Goal: Information Seeking & Learning: Learn about a topic

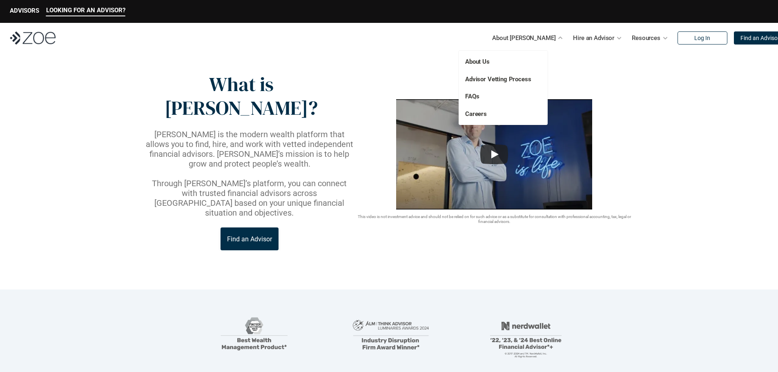
click at [483, 67] on div "About Us Advisor Vetting Process FAQs Careers" at bounding box center [503, 88] width 89 height 74
click at [485, 63] on link "About Us" at bounding box center [477, 61] width 24 height 7
click at [501, 76] on link "Advisor Vetting Process" at bounding box center [498, 79] width 66 height 7
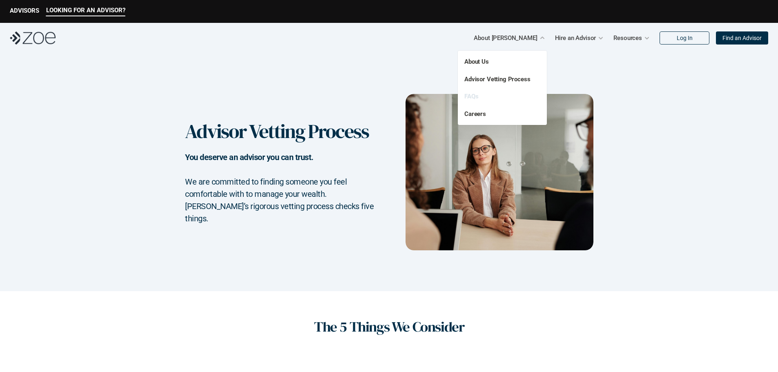
click at [478, 99] on link "FAQs" at bounding box center [471, 96] width 14 height 7
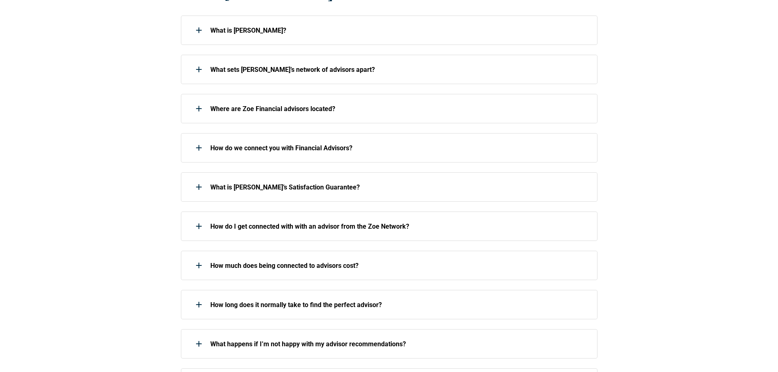
scroll to position [204, 0]
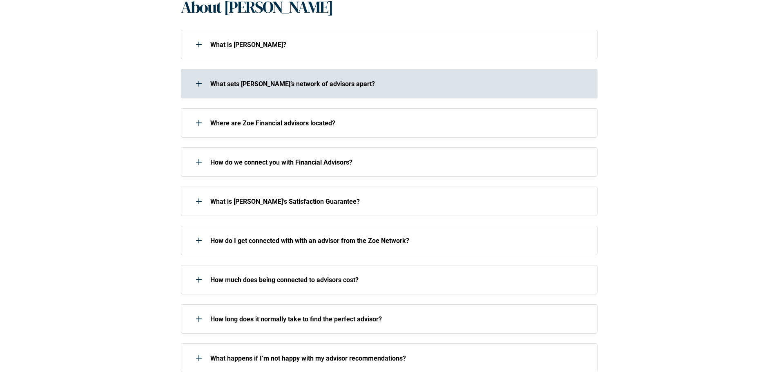
click at [298, 84] on p "What sets [PERSON_NAME]’s network of advisors apart?" at bounding box center [398, 84] width 376 height 8
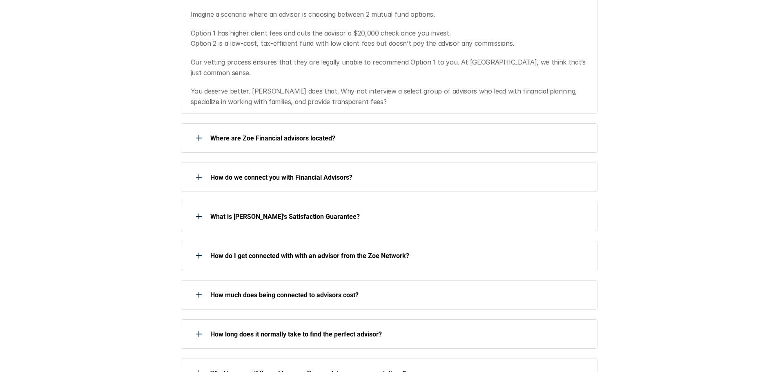
scroll to position [408, 0]
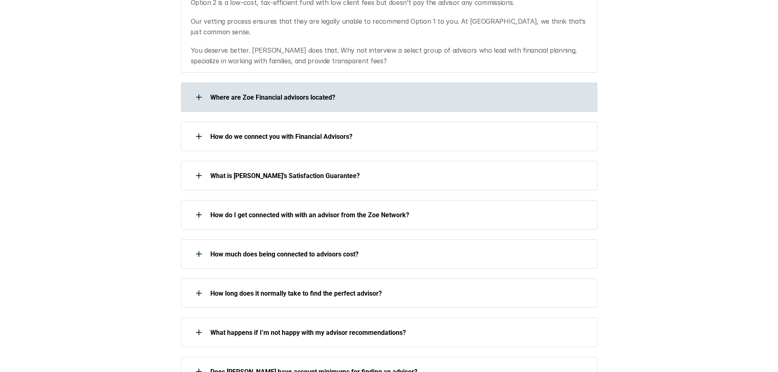
click at [461, 92] on div "Where are Zoe Financial advisors located?" at bounding box center [384, 97] width 406 height 16
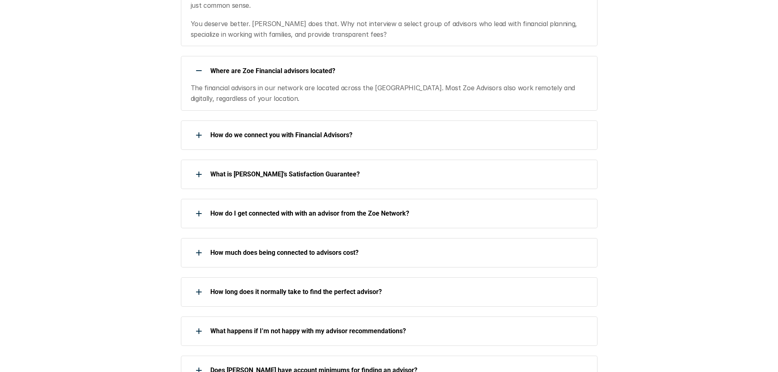
scroll to position [449, 0]
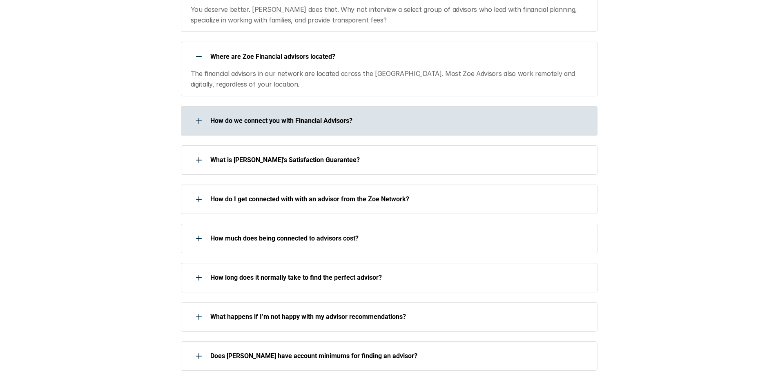
click at [378, 113] on div "How do we connect you with Financial Advisors?" at bounding box center [384, 121] width 406 height 16
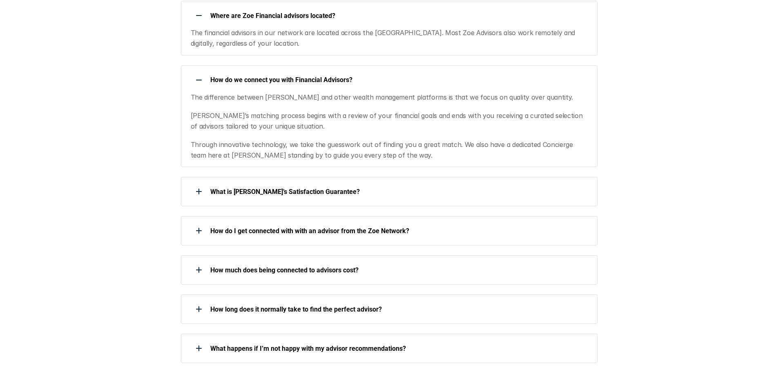
scroll to position [531, 0]
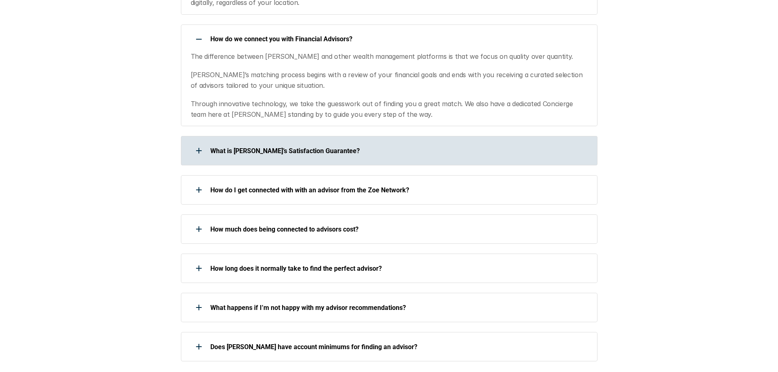
click at [311, 147] on p "What is [PERSON_NAME]’s Satisfaction Guarantee?" at bounding box center [398, 151] width 376 height 8
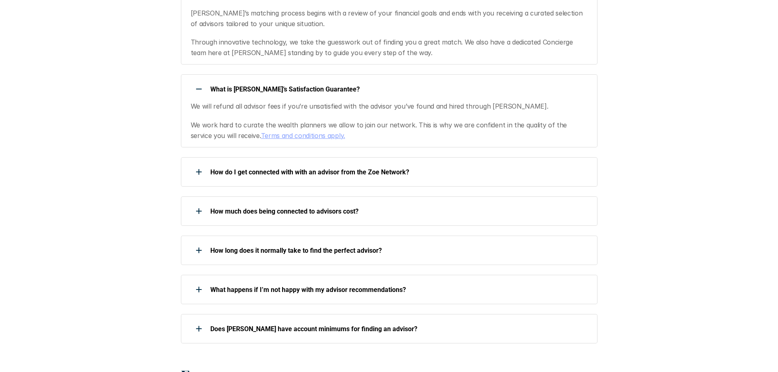
scroll to position [612, 0]
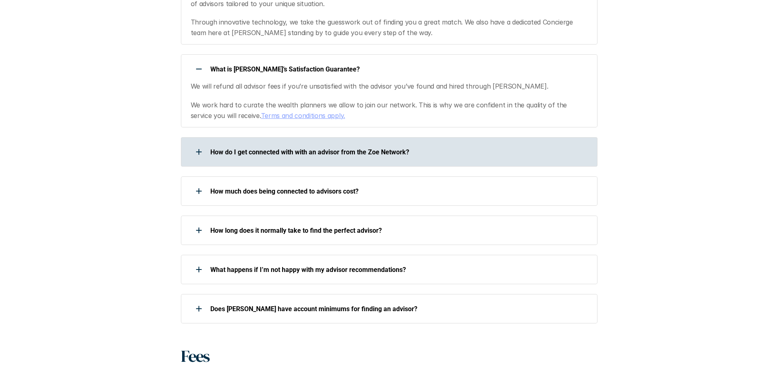
click at [456, 148] on div "How do I get connected with with an advisor from the Zoe Network?" at bounding box center [384, 152] width 406 height 16
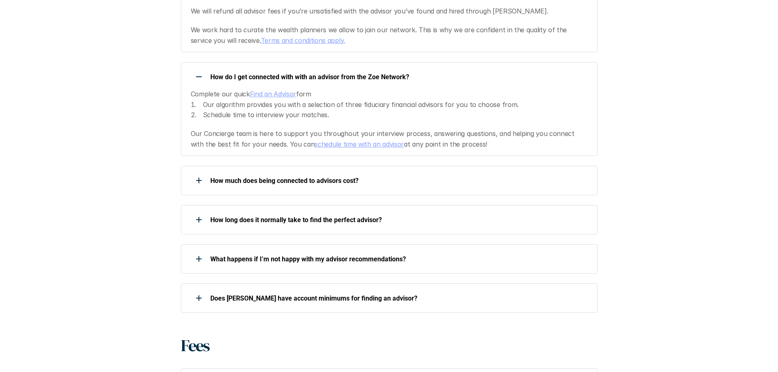
scroll to position [694, 0]
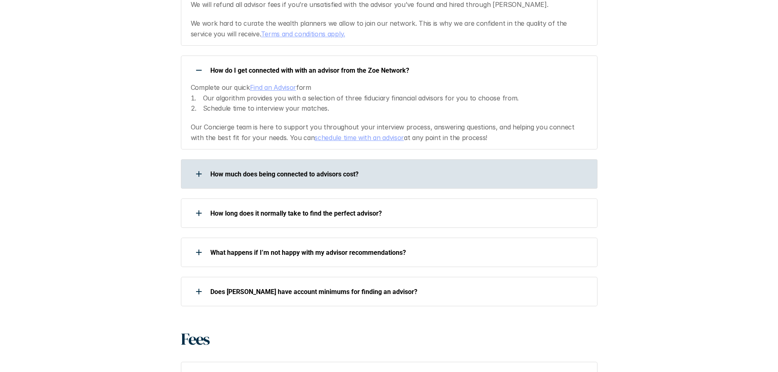
click at [323, 170] on p "How much does being connected to advisors cost?" at bounding box center [398, 174] width 376 height 8
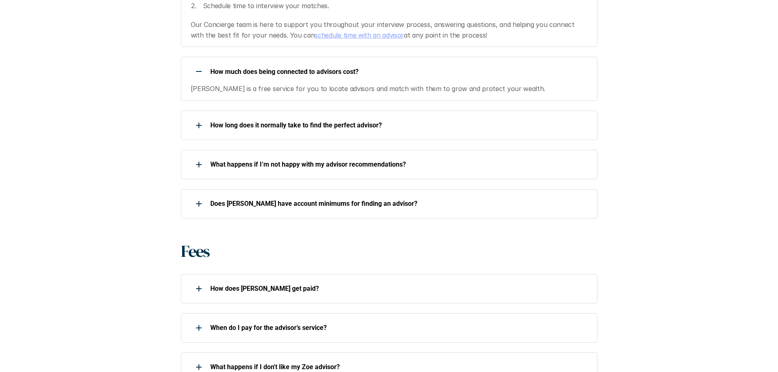
scroll to position [817, 0]
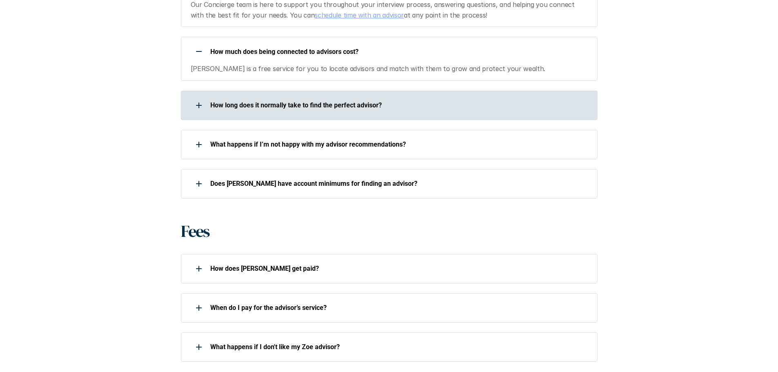
click at [276, 106] on div "How long does it normally take to find the perfect advisor?" at bounding box center [389, 105] width 416 height 29
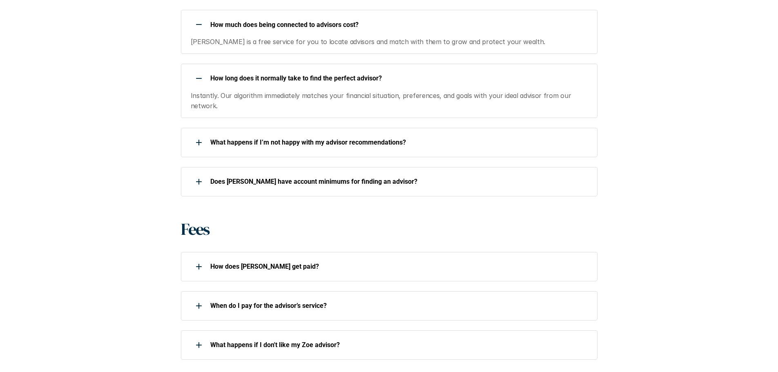
scroll to position [857, 0]
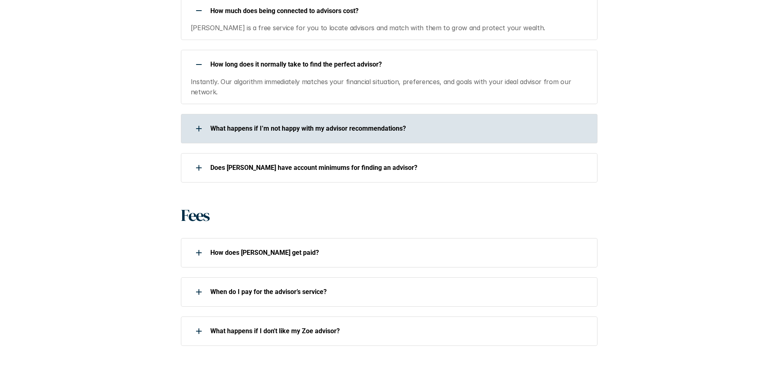
click at [463, 125] on p "What happens if I’m not happy with my advisor recommendations?" at bounding box center [398, 129] width 376 height 8
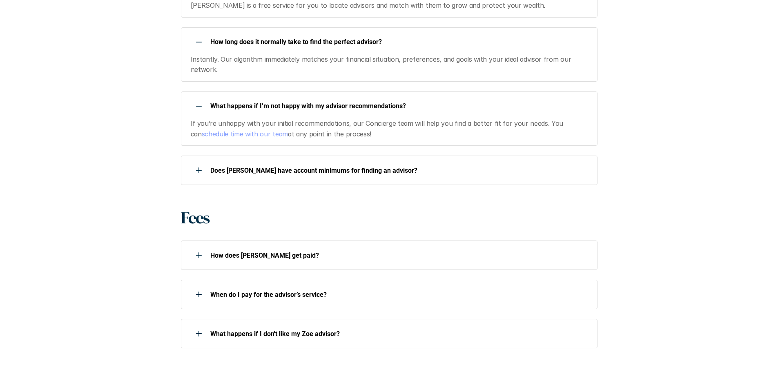
scroll to position [898, 0]
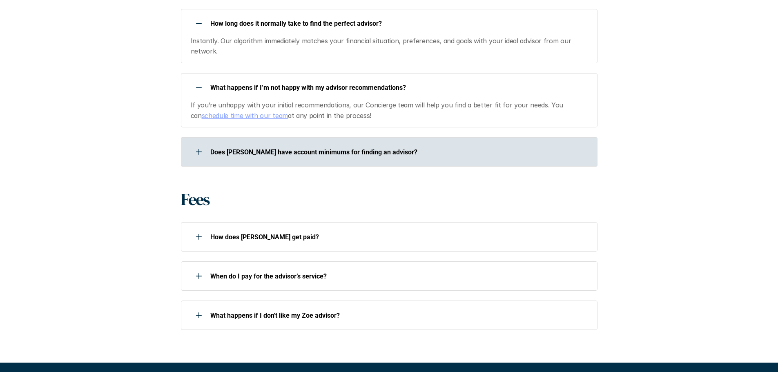
click at [417, 148] on p "Does [PERSON_NAME] have account minimums for finding an advisor?" at bounding box center [398, 152] width 376 height 8
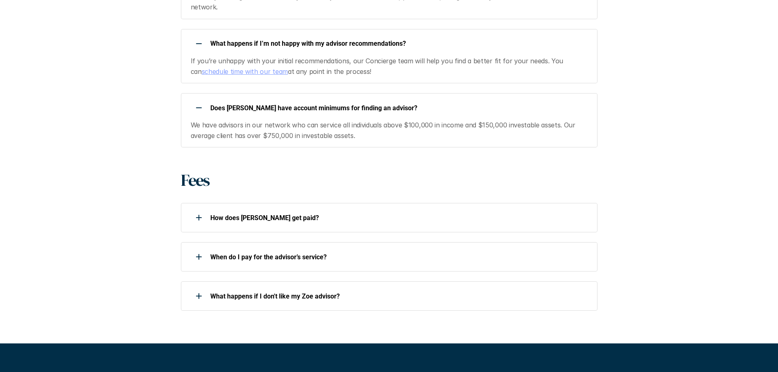
scroll to position [980, 0]
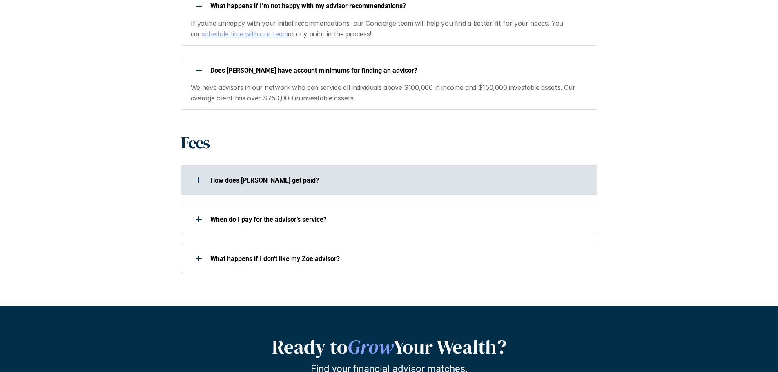
click at [437, 172] on div "How does [PERSON_NAME] get paid?" at bounding box center [384, 180] width 406 height 16
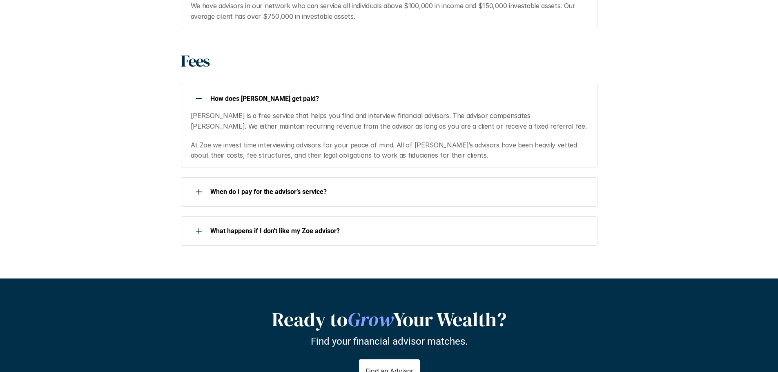
scroll to position [1102, 0]
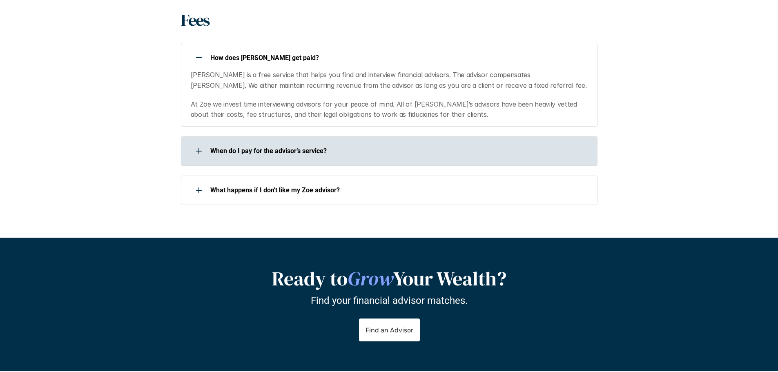
click at [413, 136] on div "When do I pay for the advisor’s service?" at bounding box center [389, 150] width 416 height 29
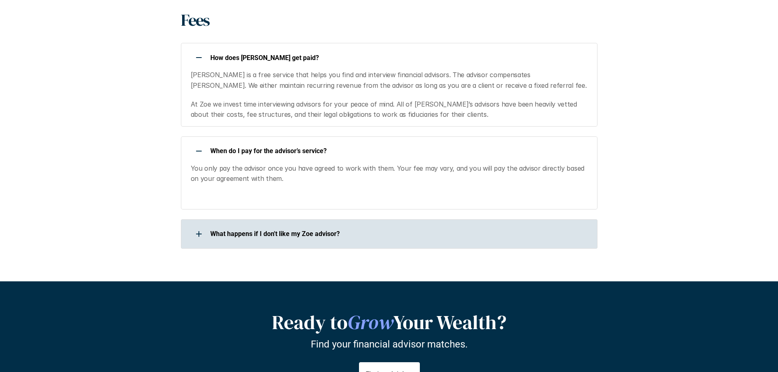
click at [354, 230] on p "What happens if I don't like my Zoe advisor?" at bounding box center [398, 234] width 376 height 8
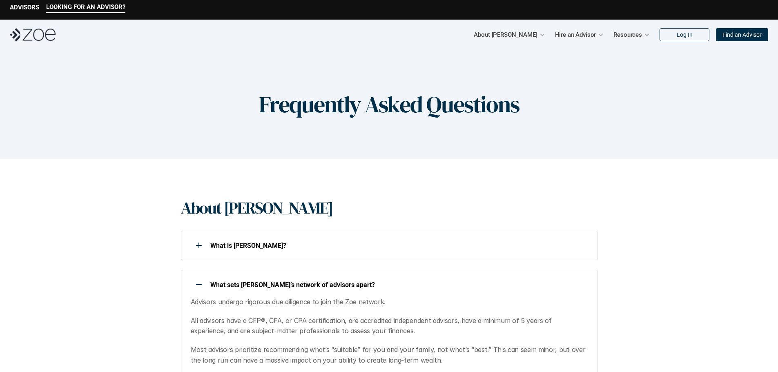
scroll to position [0, 0]
